Goal: Entertainment & Leisure: Consume media (video, audio)

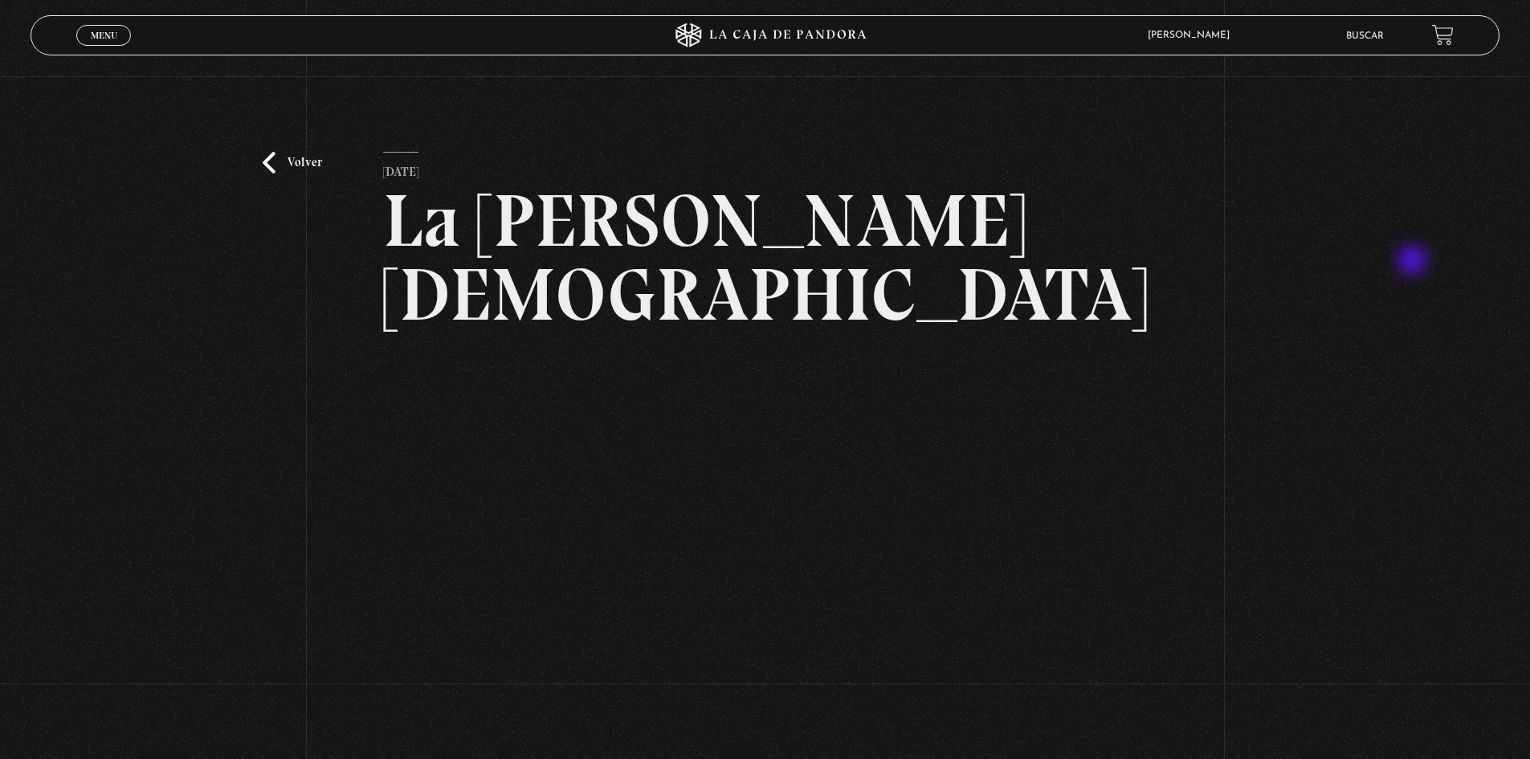
drag, startPoint x: 1414, startPoint y: 262, endPoint x: 1293, endPoint y: 259, distance: 120.5
click at [1414, 262] on div "Volver 2 mayo, 2022 La Pasión de Cristo WhatsApp Twitter Messenger Email" at bounding box center [765, 467] width 1530 height 783
drag, startPoint x: 801, startPoint y: 37, endPoint x: 792, endPoint y: 26, distance: 13.7
click at [801, 37] on icon at bounding box center [765, 35] width 459 height 24
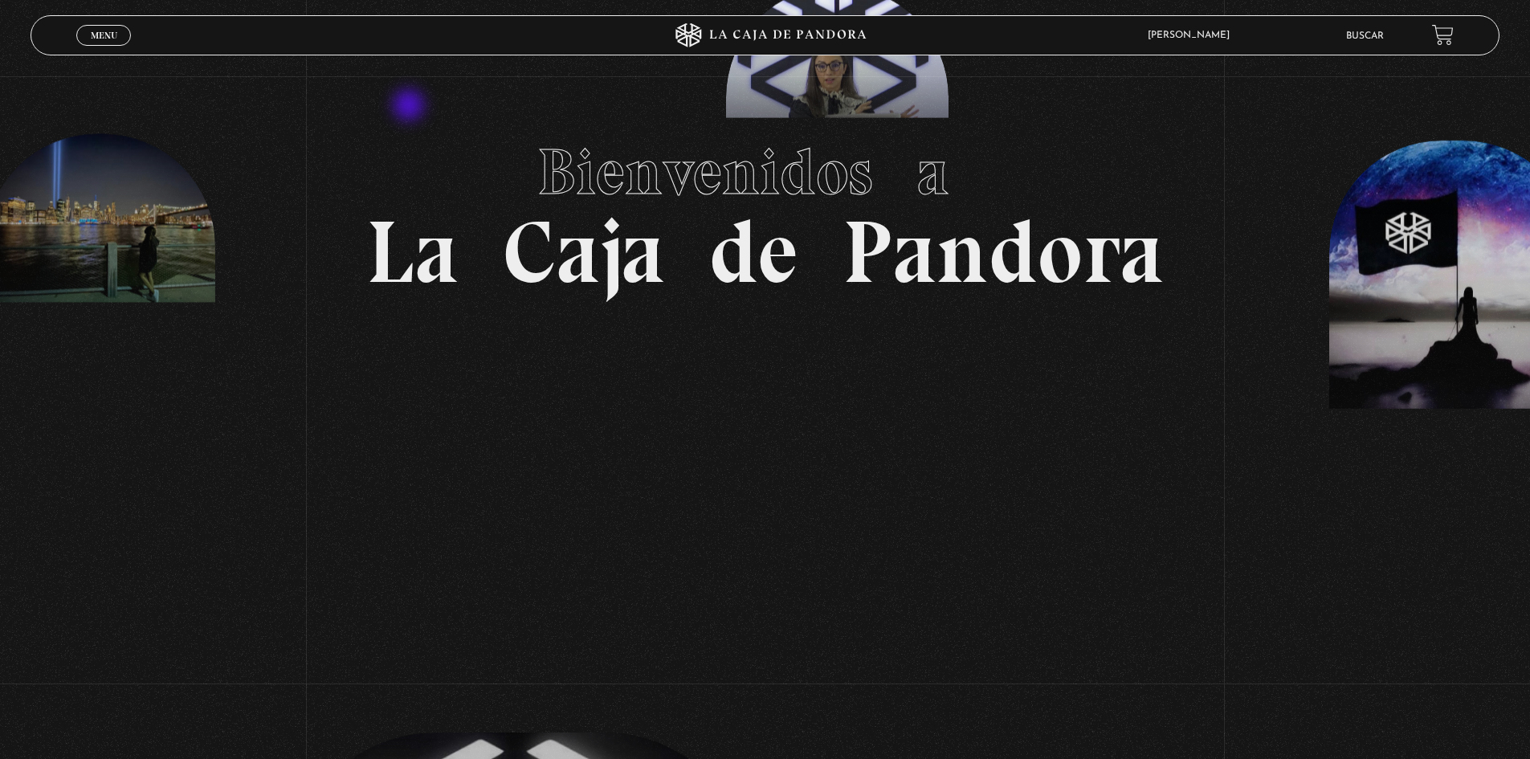
scroll to position [161, 0]
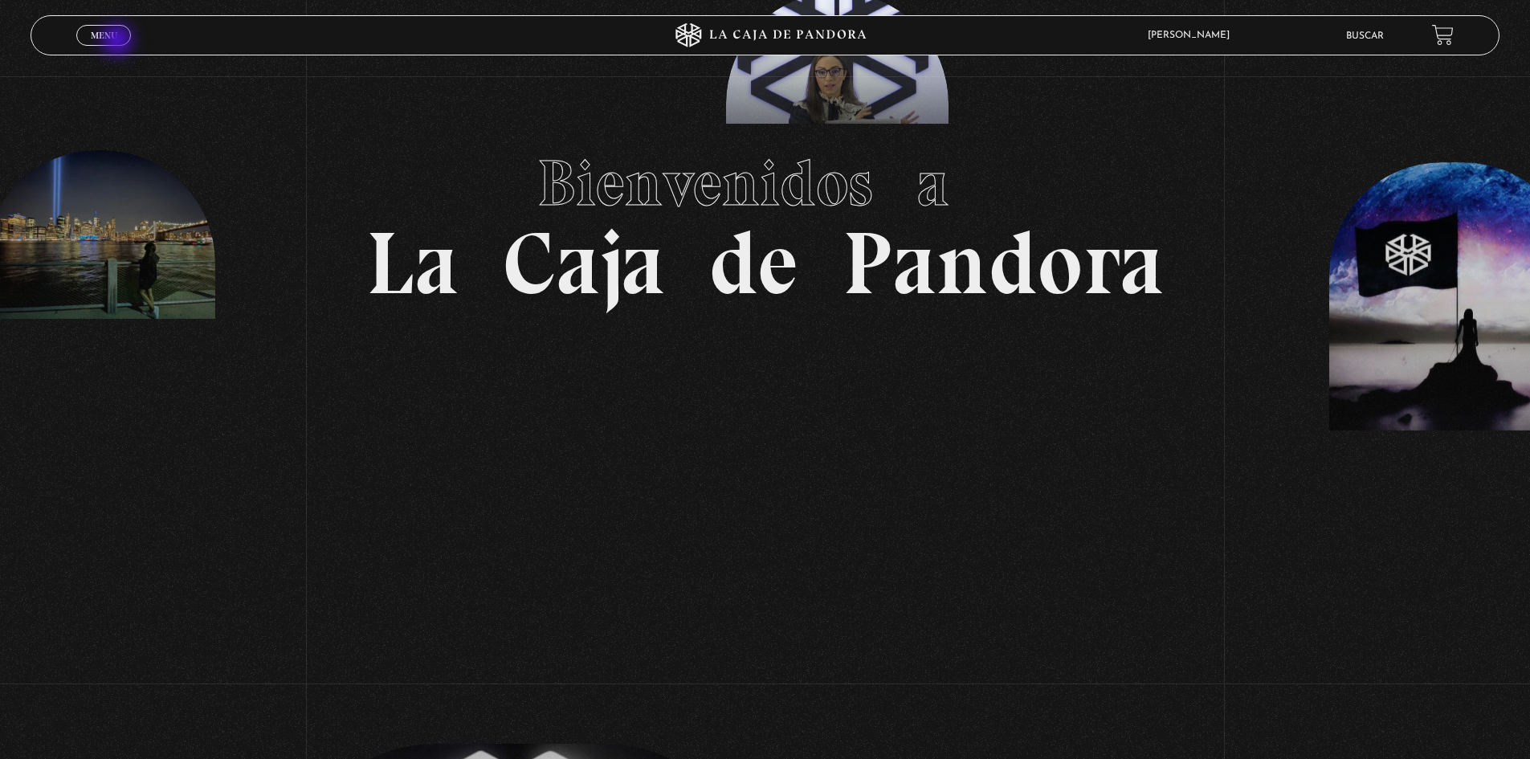
click at [118, 40] on link "Menu Cerrar" at bounding box center [103, 35] width 55 height 21
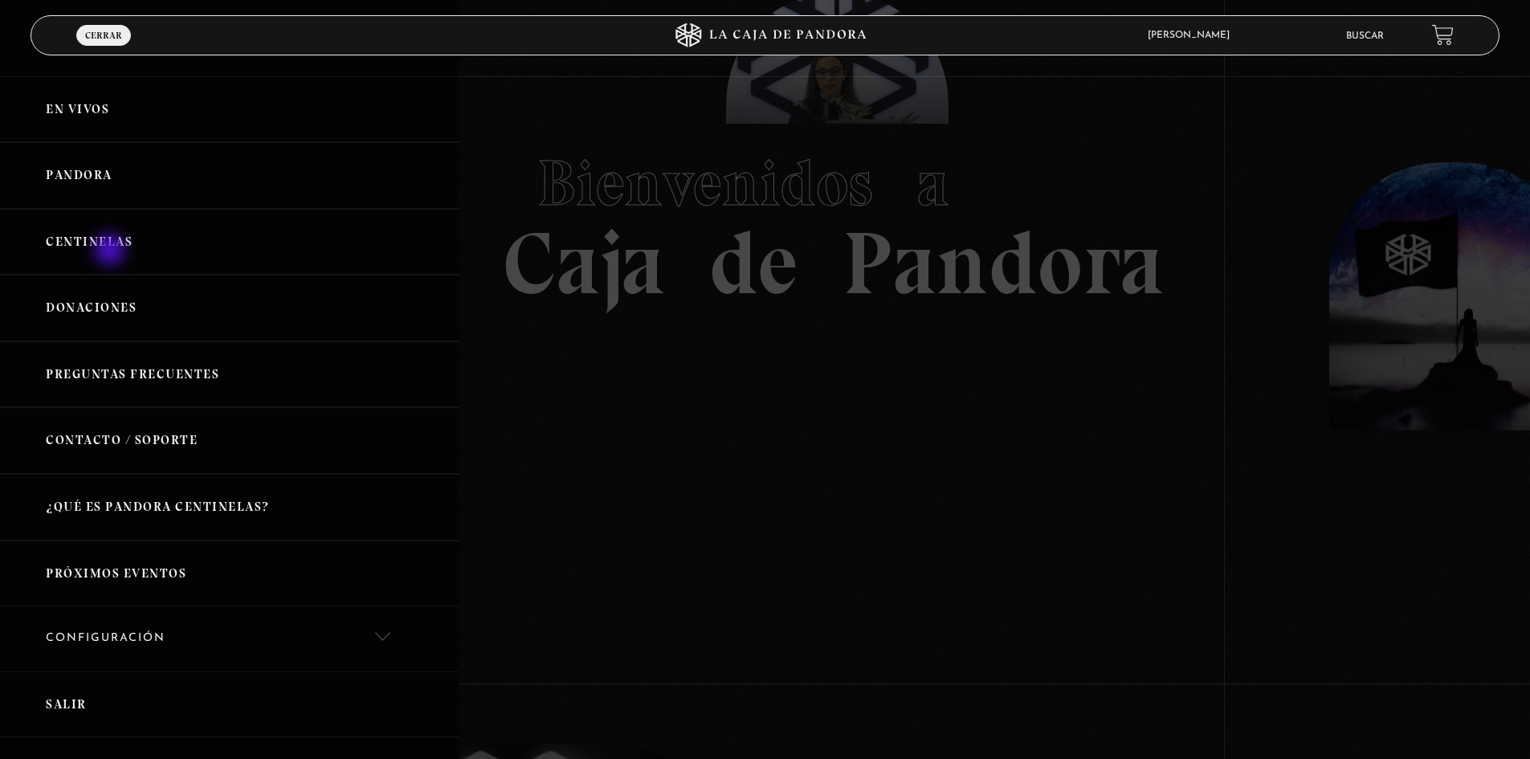
click at [112, 251] on link "Centinelas" at bounding box center [229, 242] width 459 height 67
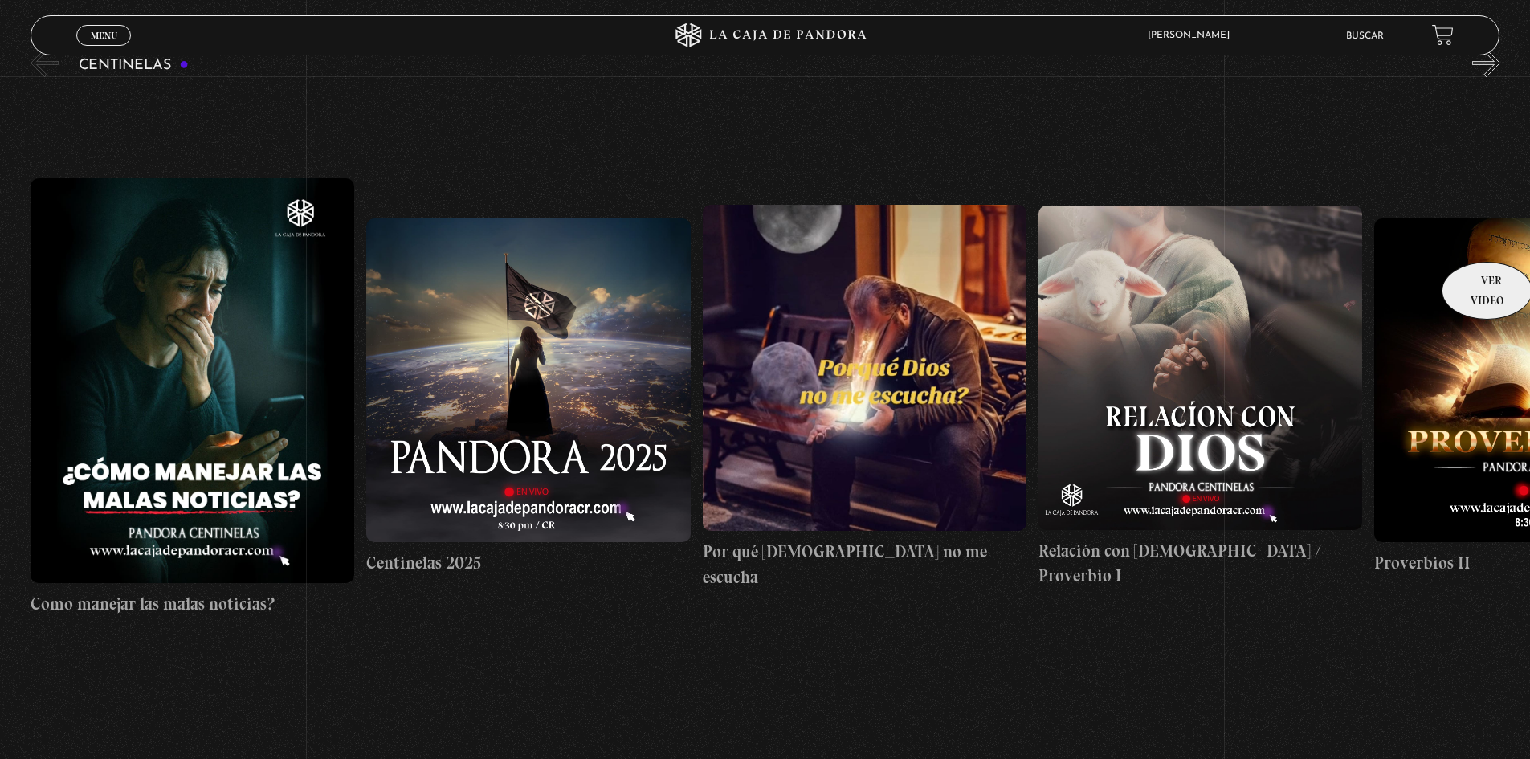
scroll to position [80, 0]
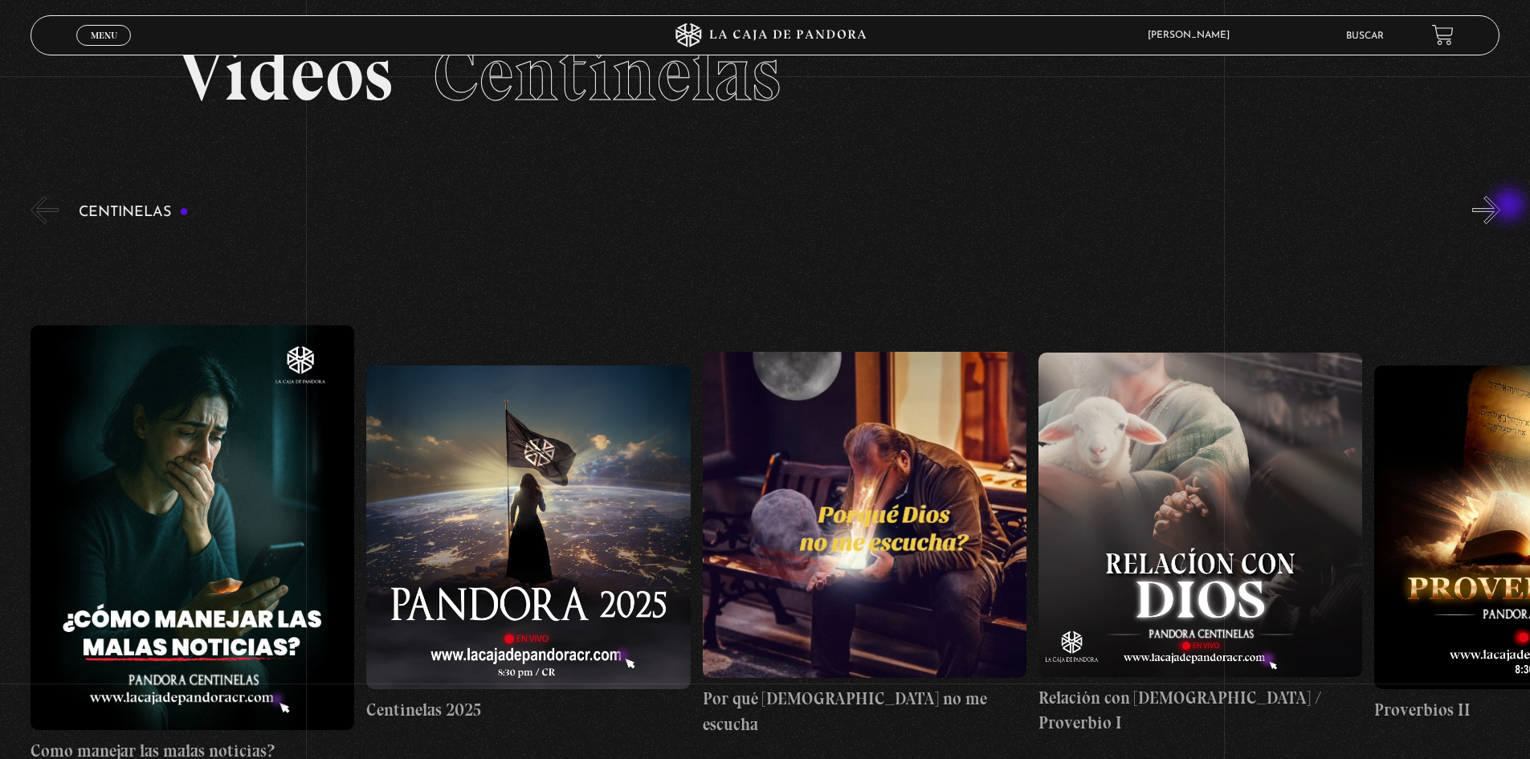
click at [1500, 206] on button "»" at bounding box center [1486, 210] width 28 height 28
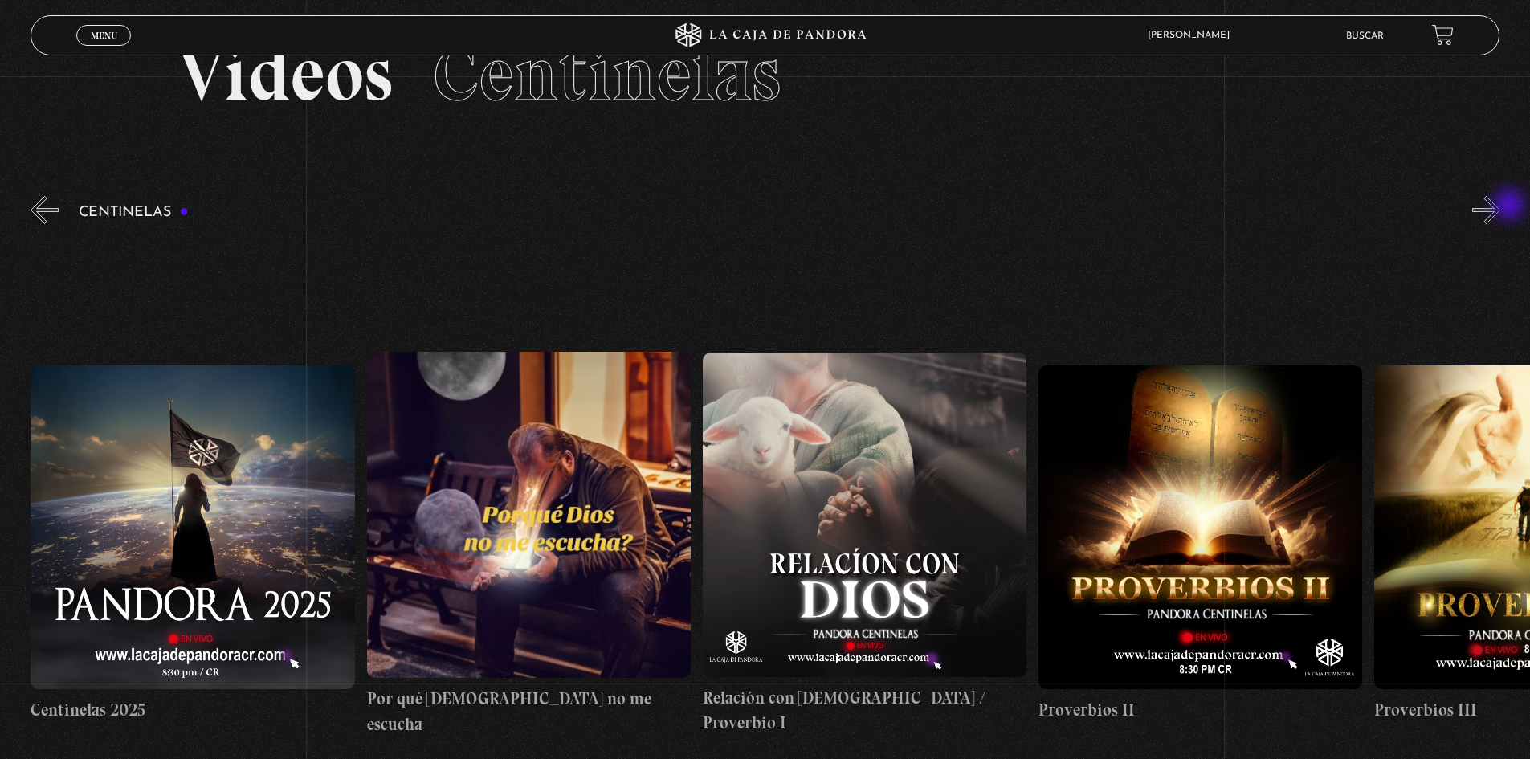
click at [1500, 206] on button "»" at bounding box center [1486, 210] width 28 height 28
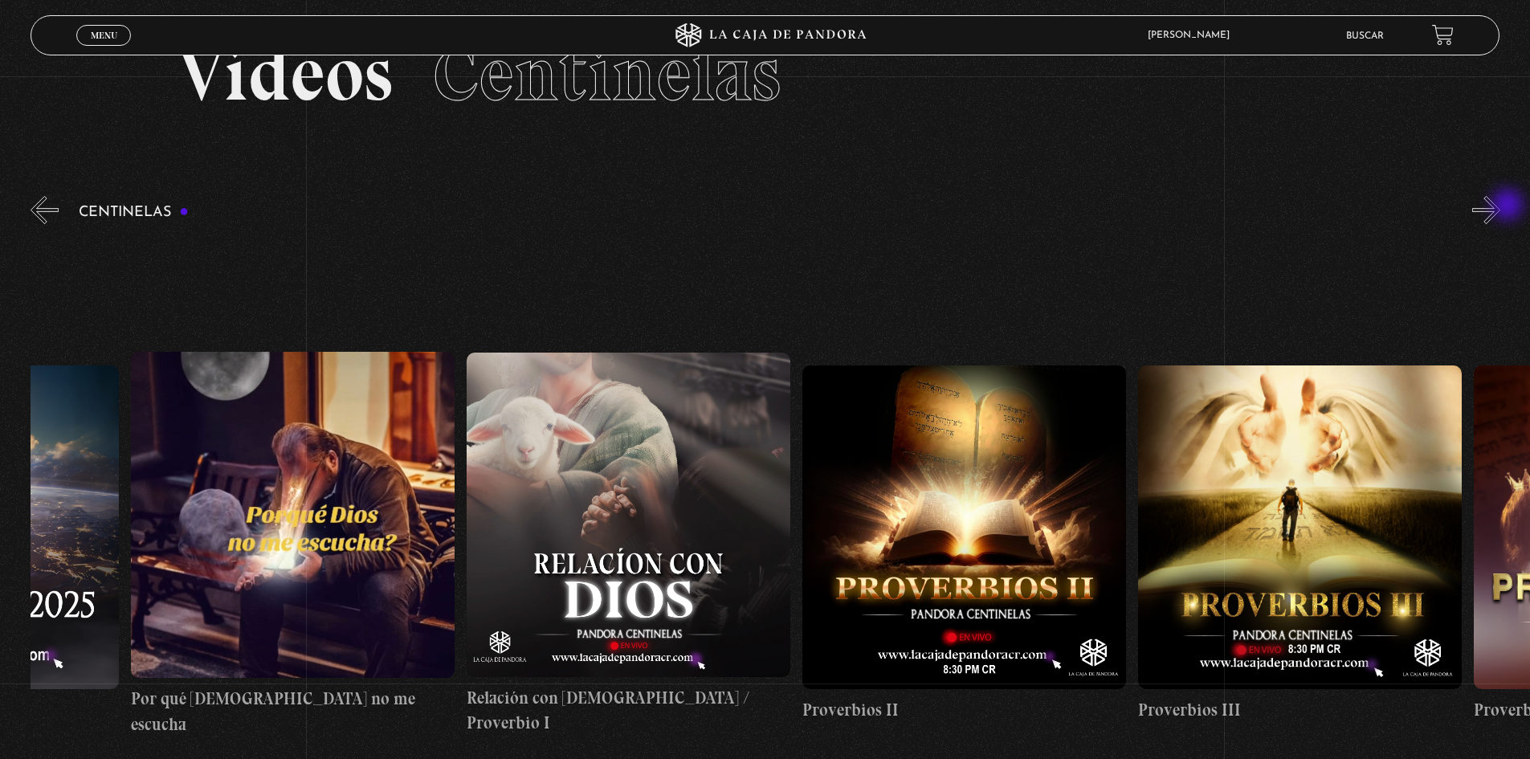
click at [1500, 206] on button "»" at bounding box center [1486, 210] width 28 height 28
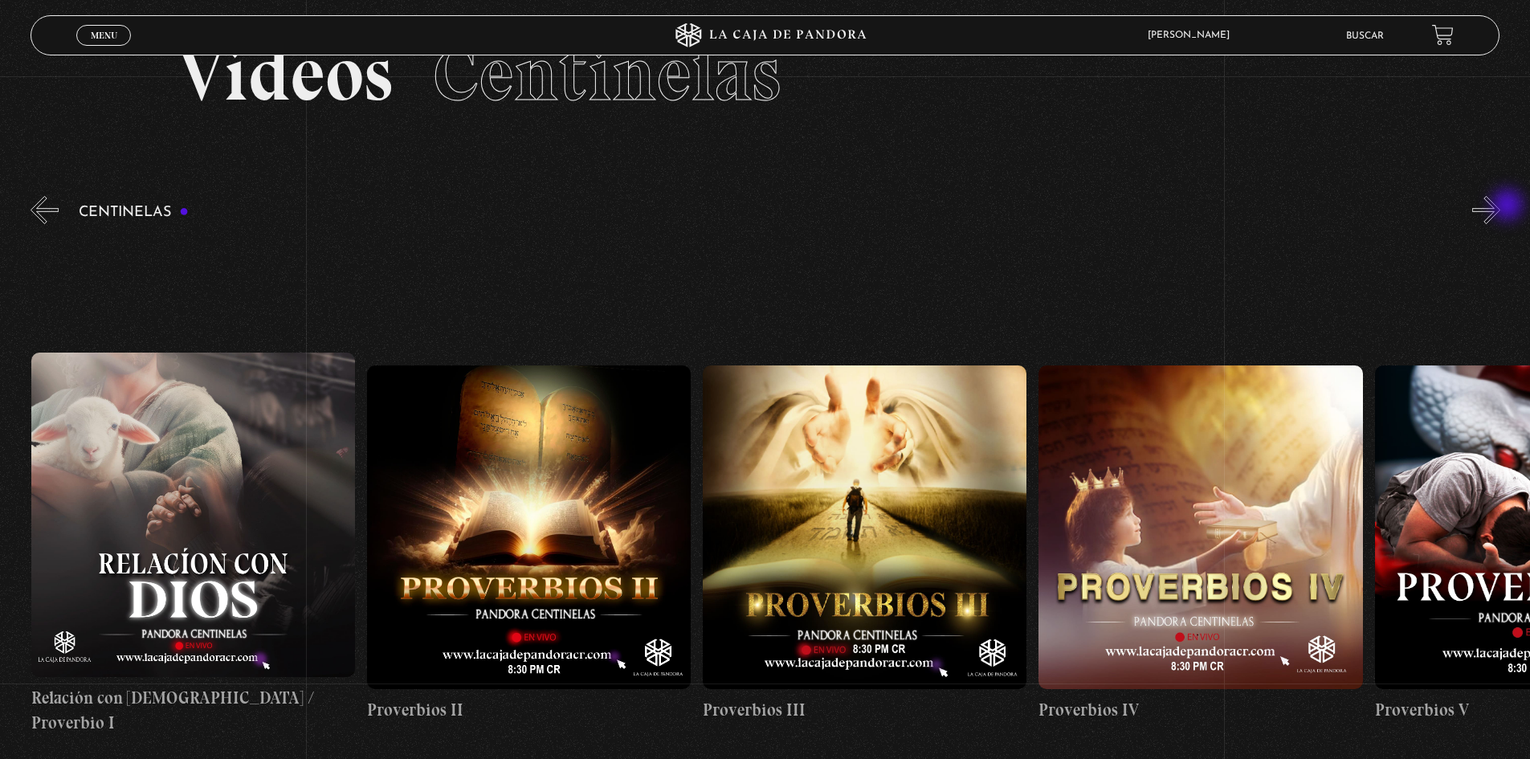
scroll to position [0, 1008]
click at [1500, 206] on button "»" at bounding box center [1486, 210] width 28 height 28
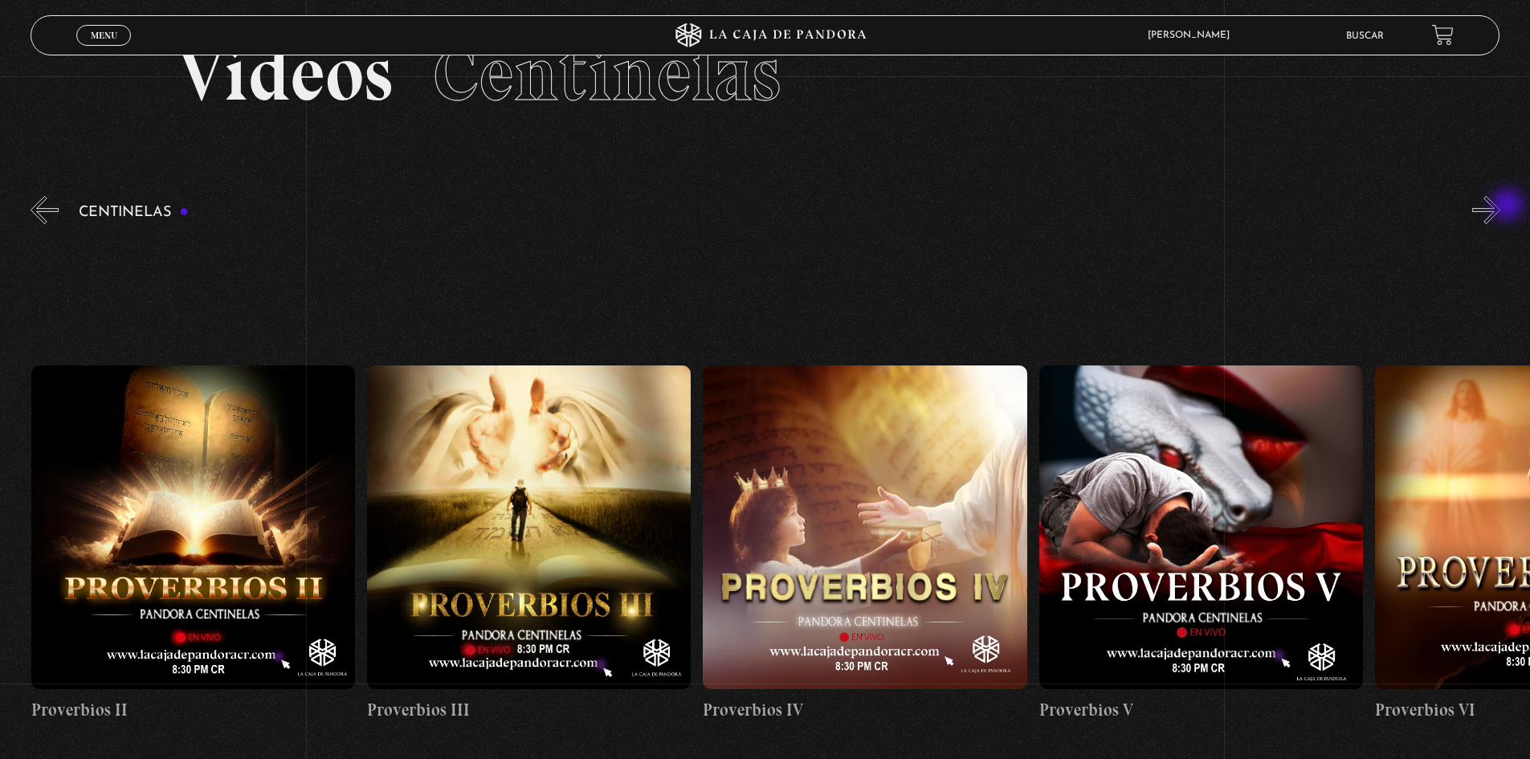
click at [1500, 206] on button "»" at bounding box center [1486, 210] width 28 height 28
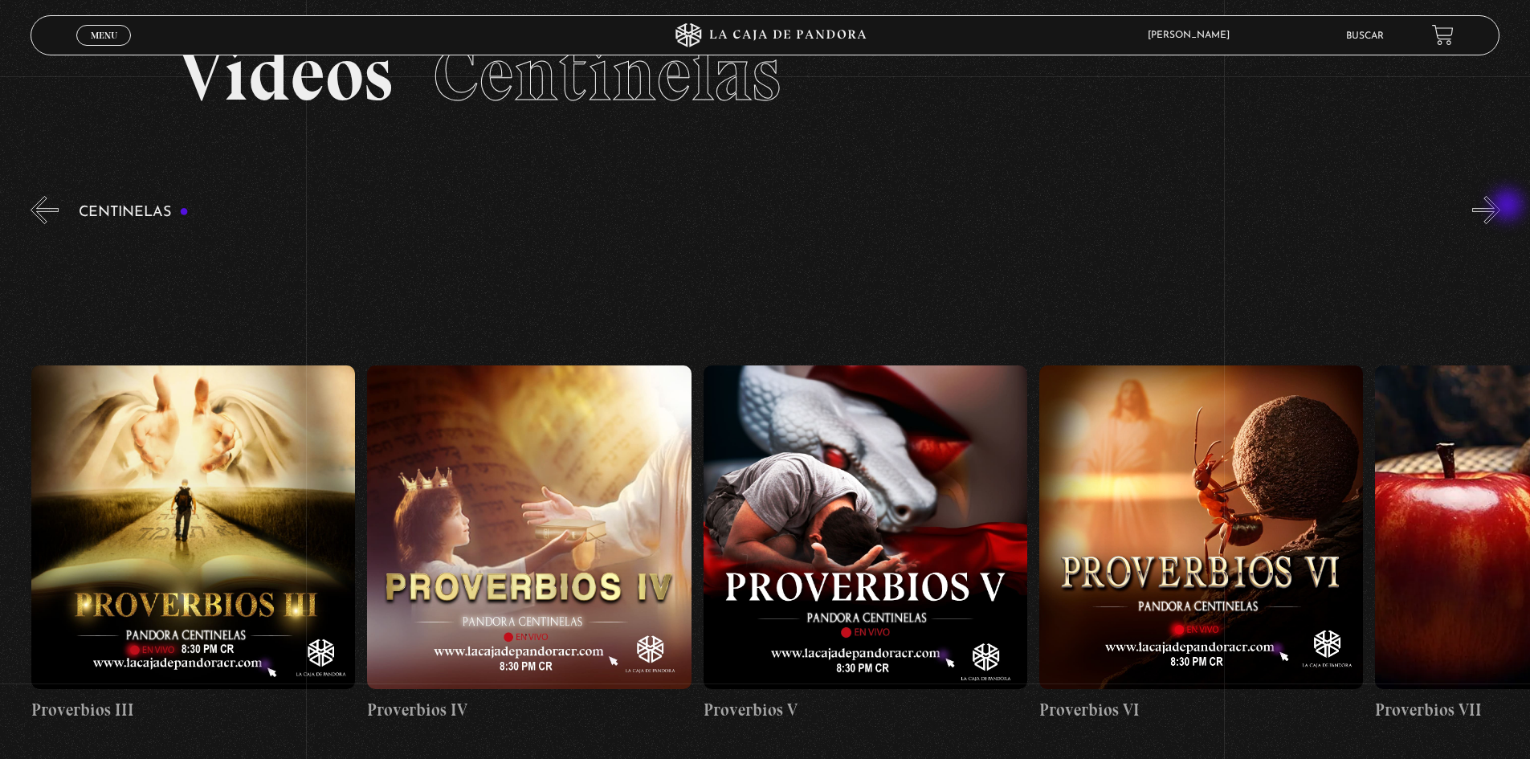
click at [1500, 206] on button "»" at bounding box center [1486, 210] width 28 height 28
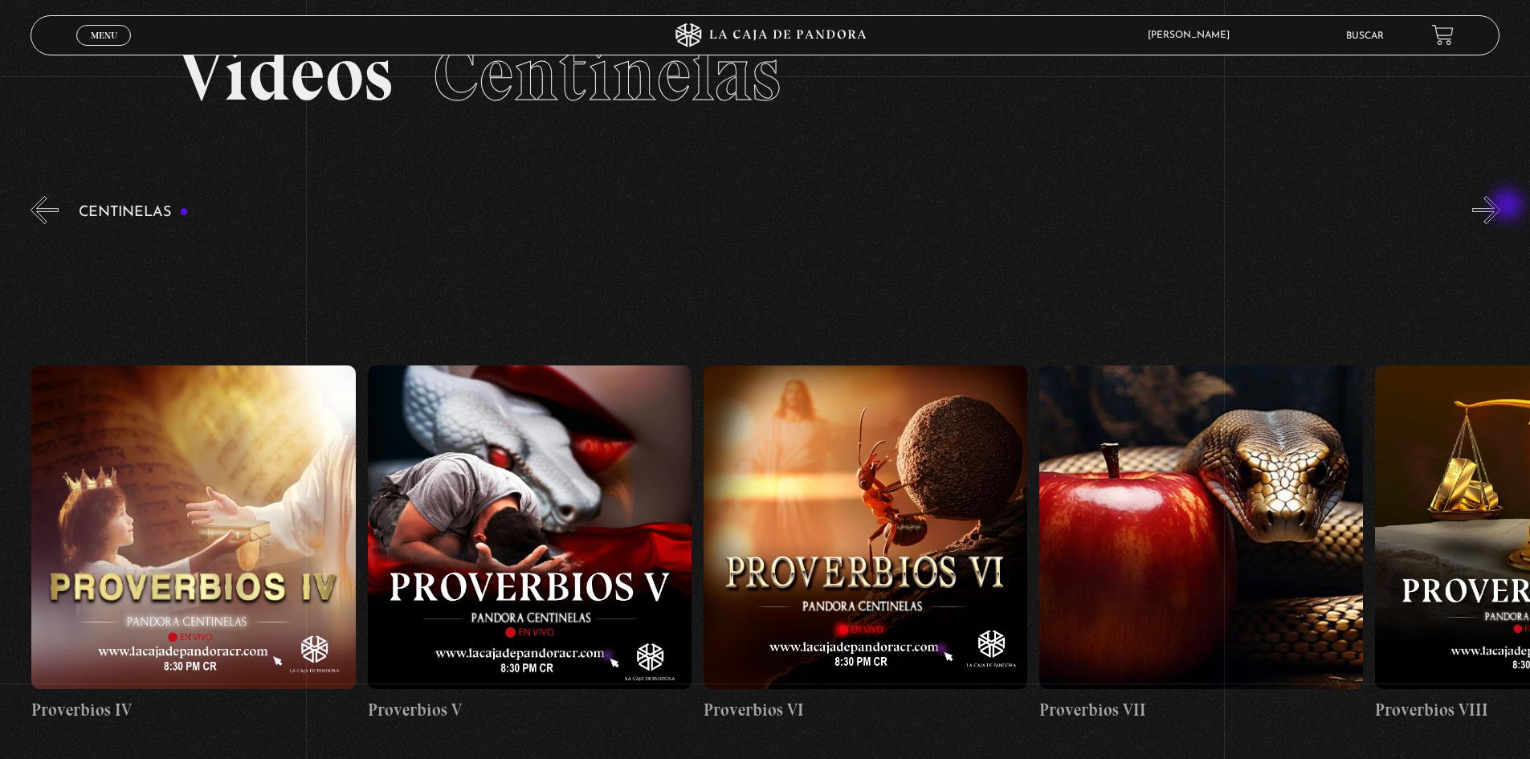
scroll to position [0, 2015]
click at [1500, 206] on button "»" at bounding box center [1486, 210] width 28 height 28
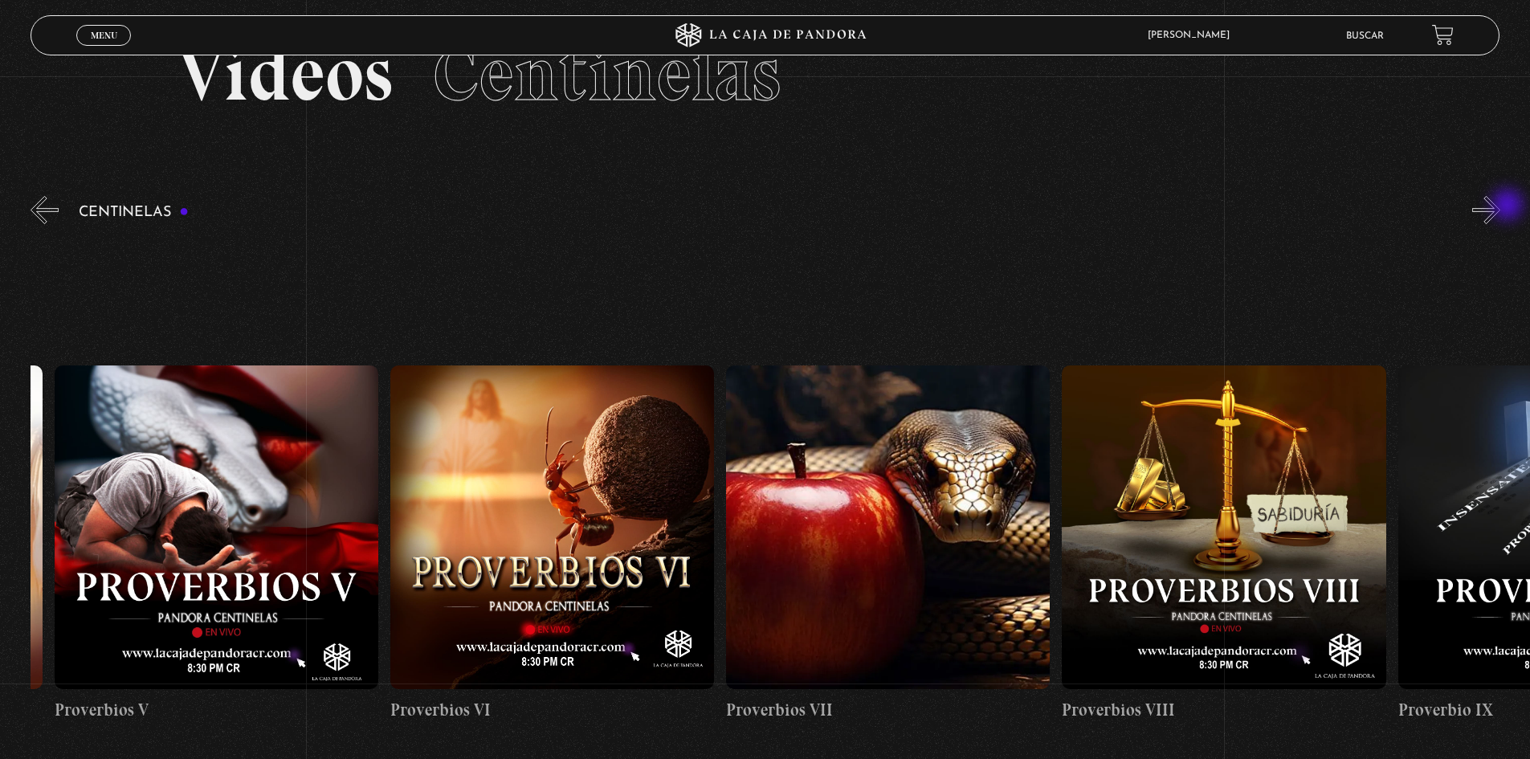
click at [1500, 206] on button "»" at bounding box center [1486, 210] width 28 height 28
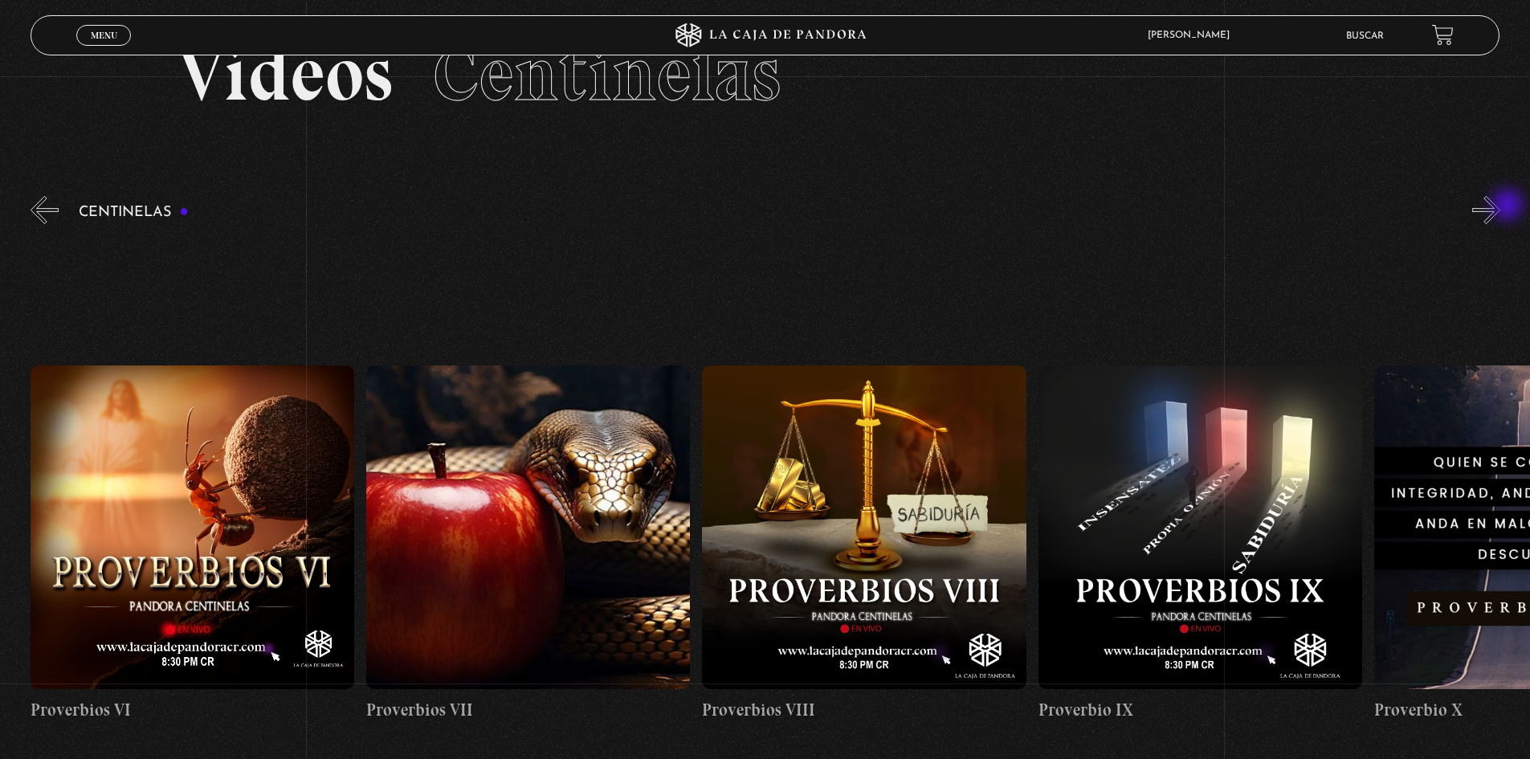
click at [1500, 206] on button "»" at bounding box center [1486, 210] width 28 height 28
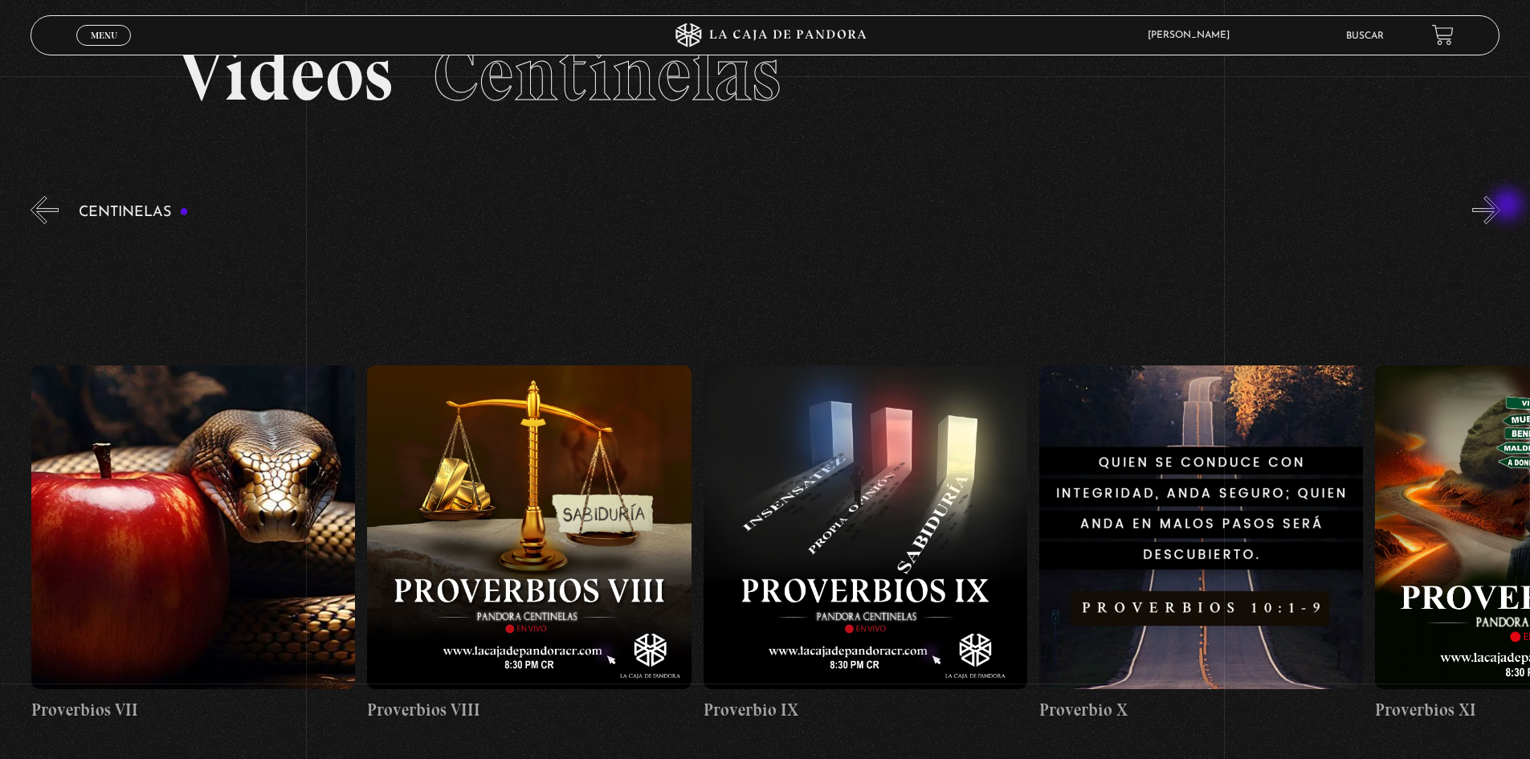
scroll to position [0, 3022]
click at [428, 524] on figure at bounding box center [528, 527] width 324 height 324
click at [504, 499] on figure at bounding box center [528, 527] width 324 height 324
